Goal: Book appointment/travel/reservation

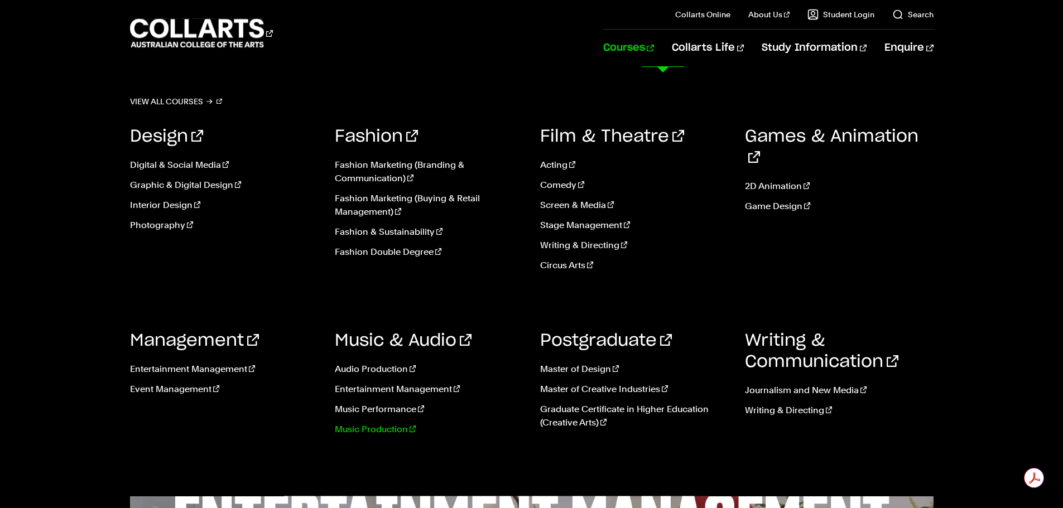
click at [383, 428] on link "Music Production" at bounding box center [429, 429] width 189 height 13
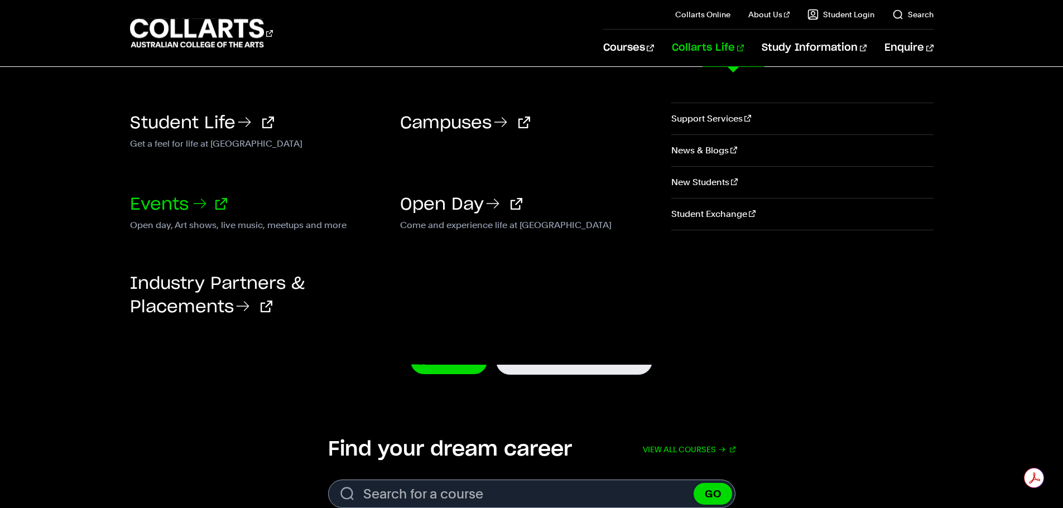
click at [162, 202] on link "Events" at bounding box center [178, 204] width 97 height 17
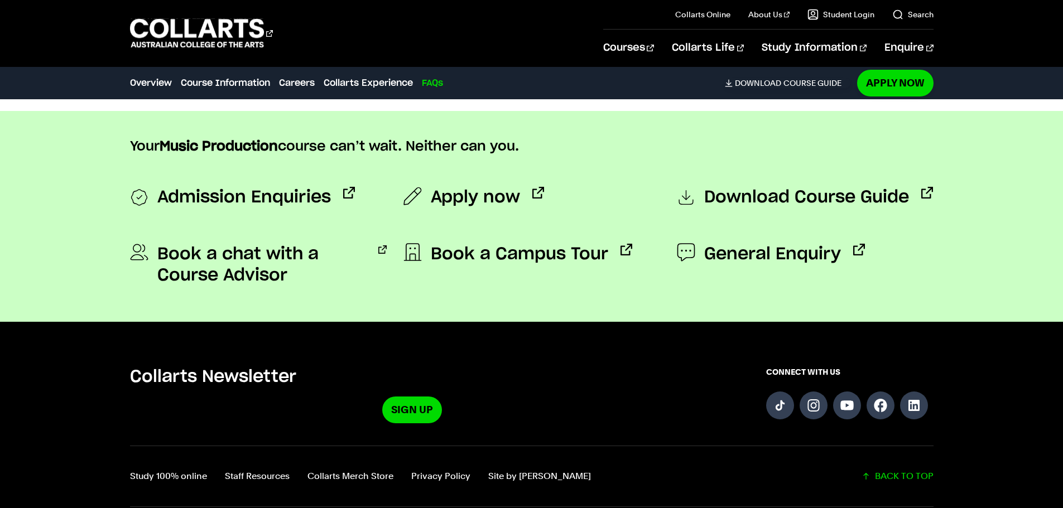
scroll to position [4582, 0]
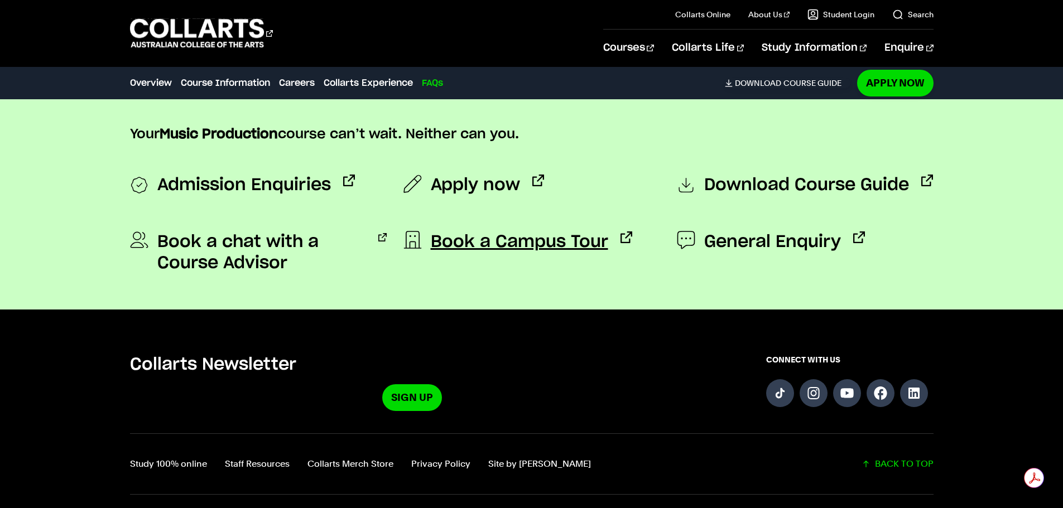
click at [512, 231] on span "Book a Campus Tour" at bounding box center [519, 241] width 177 height 21
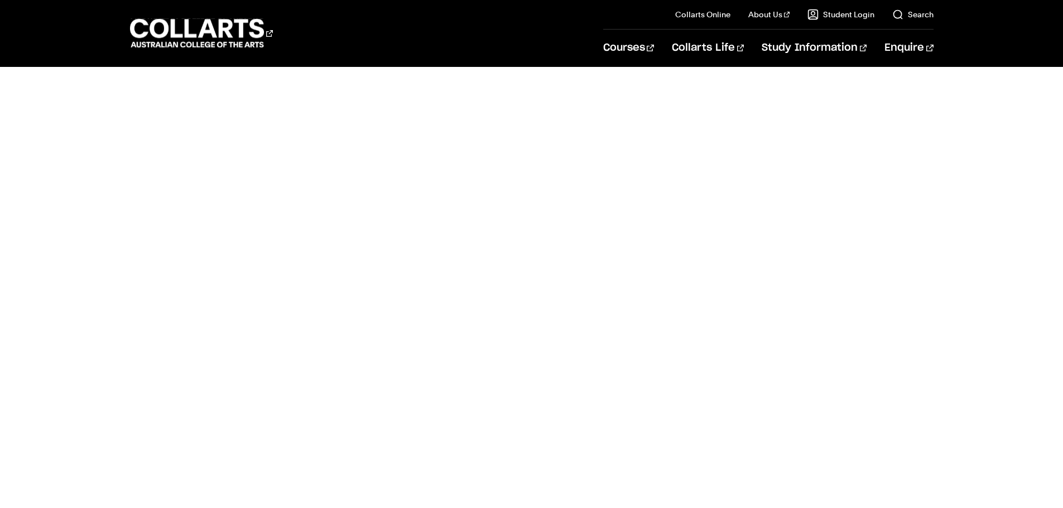
scroll to position [167, 0]
